Goal: Transaction & Acquisition: Obtain resource

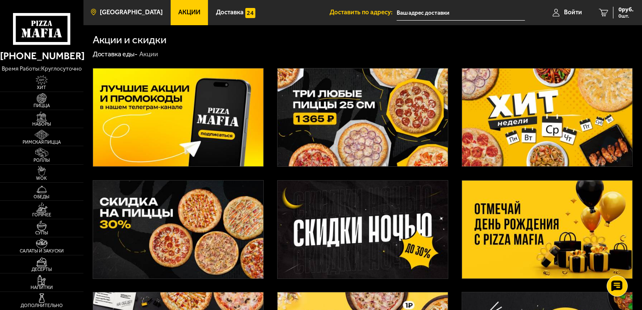
click at [128, 7] on link "[GEOGRAPHIC_DATA]" at bounding box center [126, 12] width 87 height 25
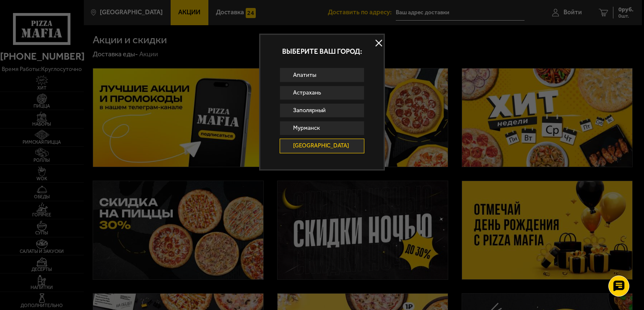
click at [306, 142] on link "[GEOGRAPHIC_DATA]" at bounding box center [322, 145] width 85 height 14
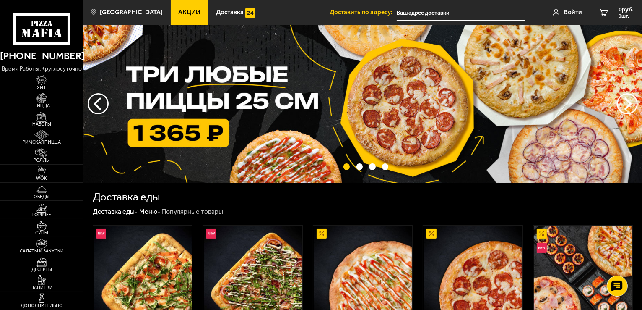
click at [171, 16] on link "Акции" at bounding box center [190, 12] width 38 height 25
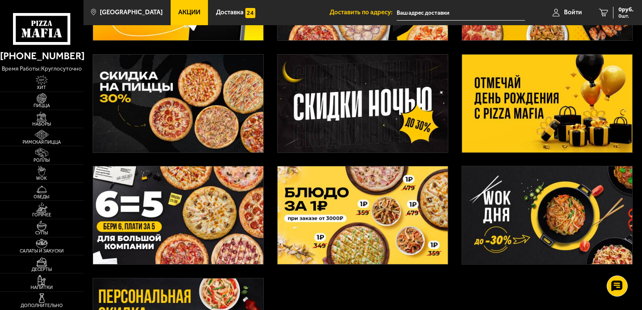
scroll to position [84, 0]
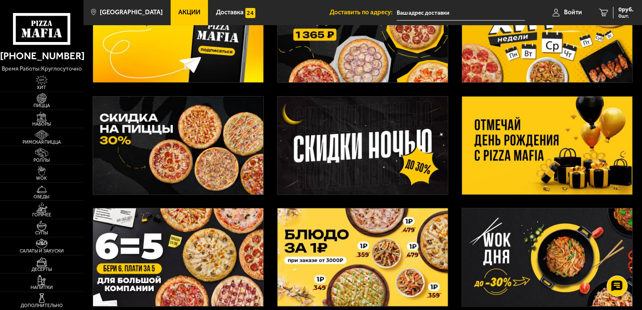
click at [505, 154] on img at bounding box center [547, 145] width 170 height 98
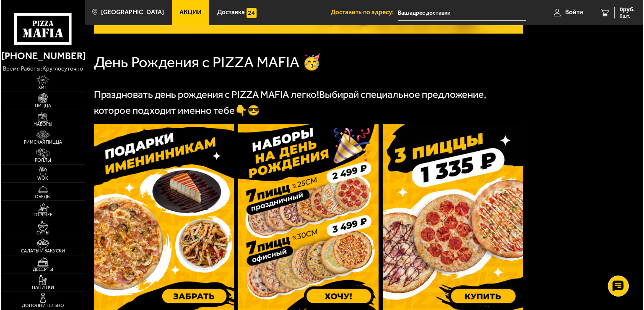
scroll to position [210, 0]
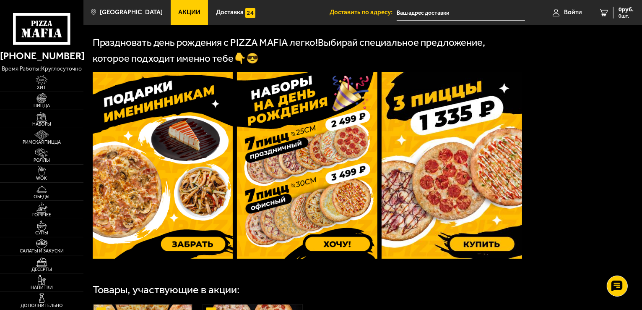
click at [181, 195] on img at bounding box center [163, 165] width 141 height 186
click at [132, 9] on span "[GEOGRAPHIC_DATA]" at bounding box center [131, 12] width 63 height 6
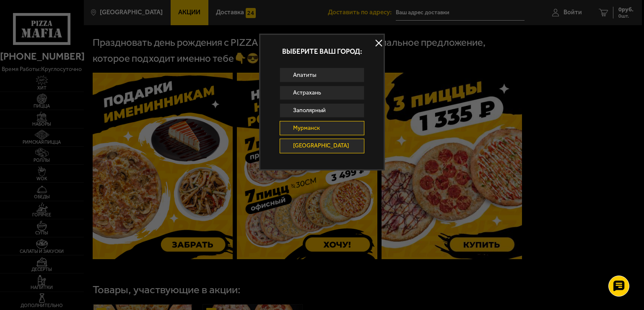
click at [306, 122] on link "Мурманск" at bounding box center [322, 128] width 85 height 14
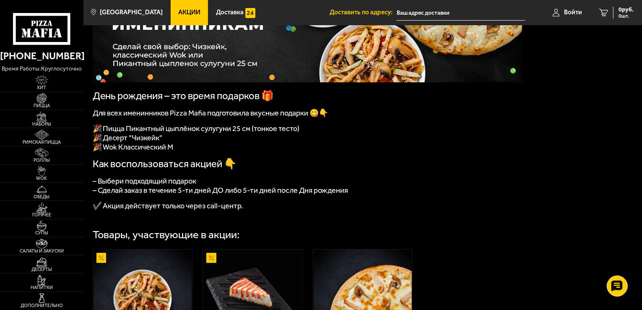
scroll to position [84, 0]
